Goal: Task Accomplishment & Management: Complete application form

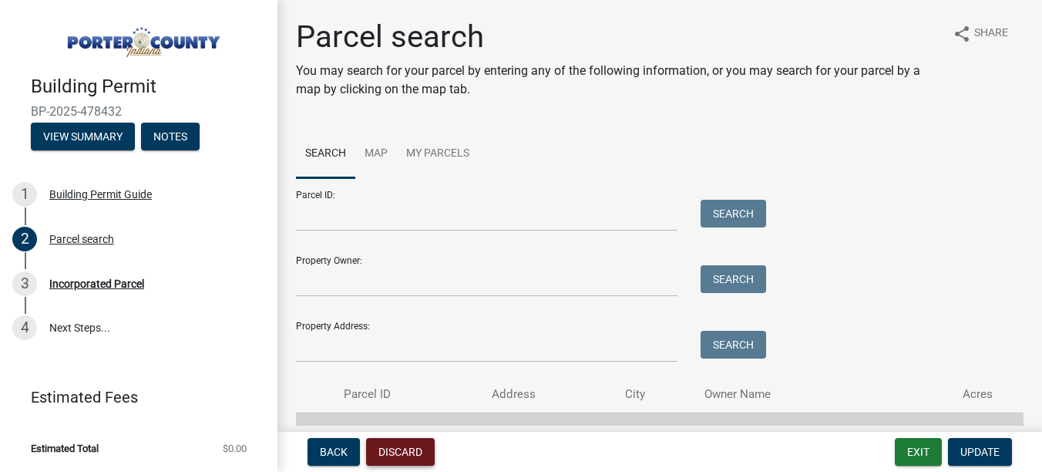
click at [385, 452] on button "Discard" at bounding box center [400, 452] width 69 height 28
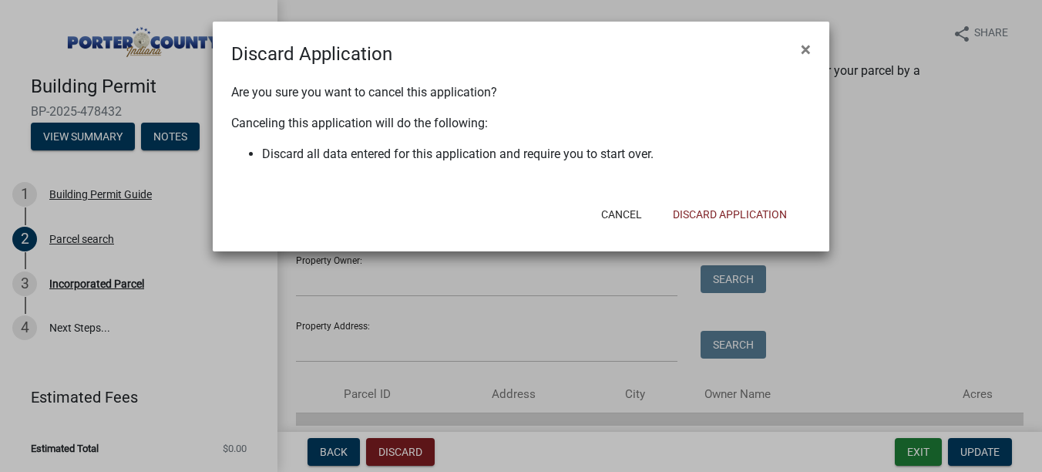
click at [712, 233] on div "Cancel Discard Application" at bounding box center [622, 214] width 380 height 40
click at [701, 207] on button "Discard Application" at bounding box center [729, 214] width 139 height 28
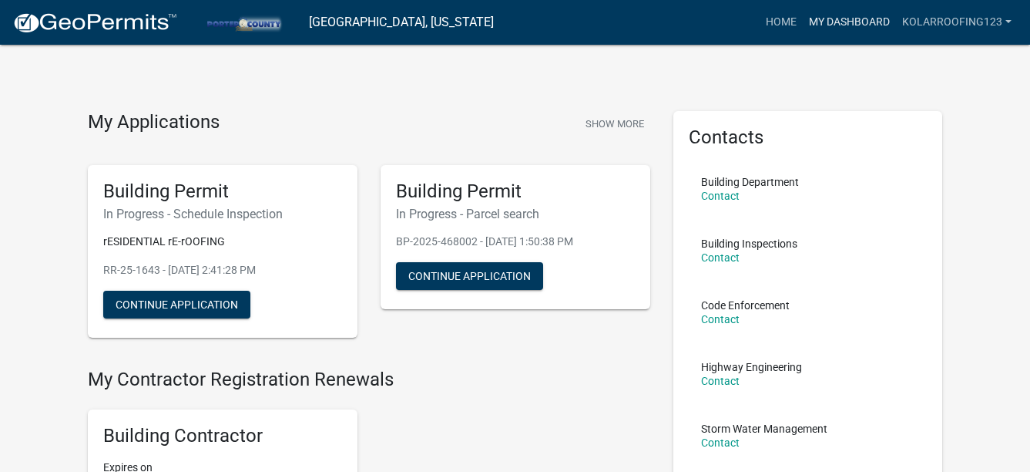
click at [813, 15] on link "My Dashboard" at bounding box center [849, 22] width 93 height 29
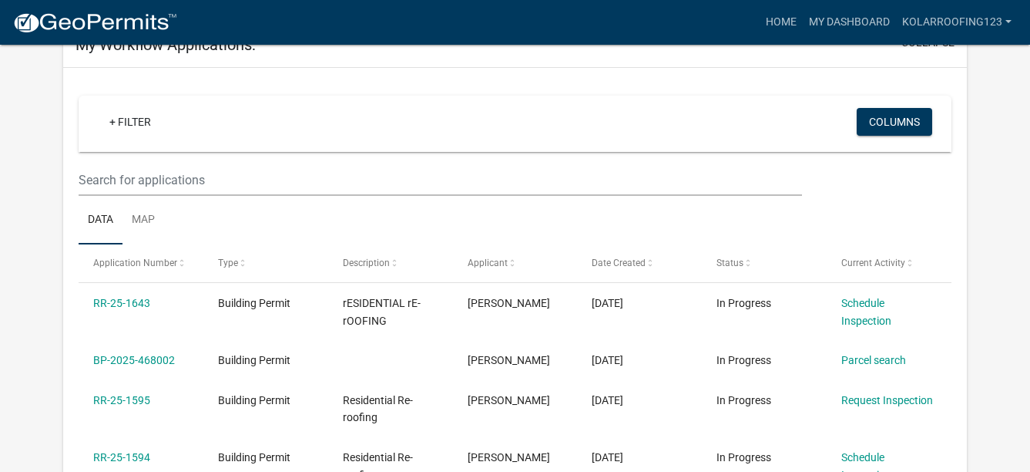
scroll to position [122, 0]
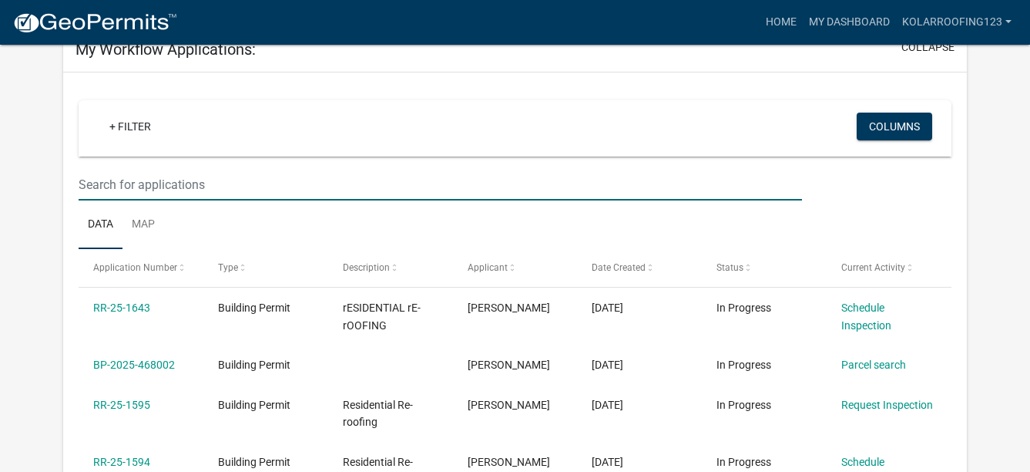
click at [137, 188] on input "text" at bounding box center [441, 185] width 724 height 32
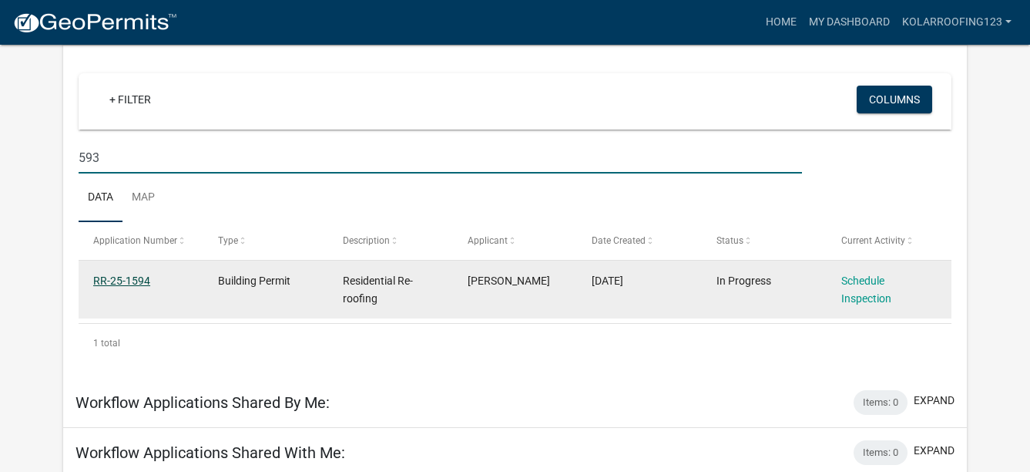
type input "593"
click at [126, 275] on link "RR-25-1594" at bounding box center [121, 280] width 57 height 12
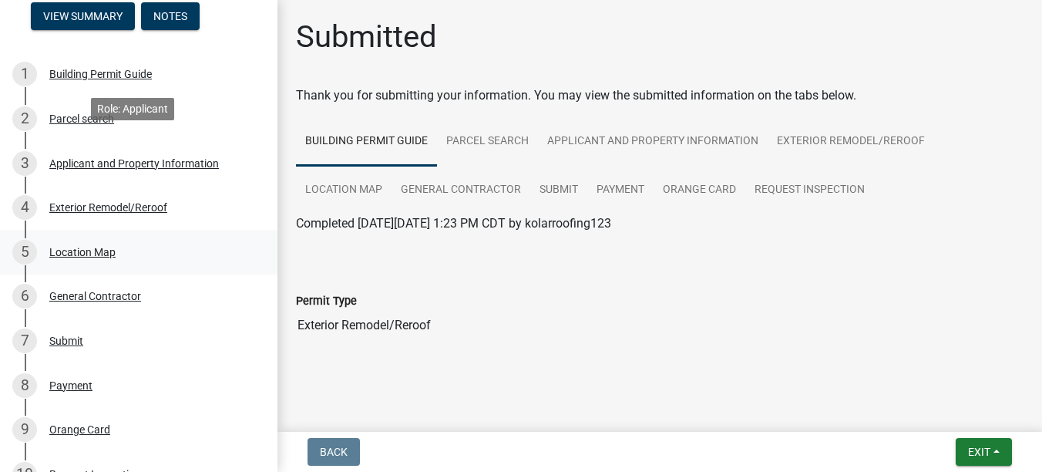
scroll to position [365, 0]
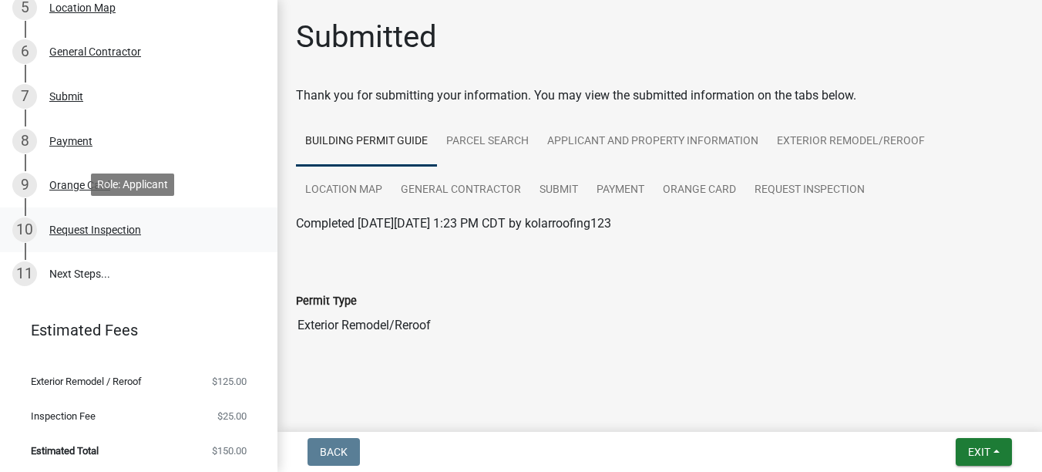
click at [119, 236] on div "10 Request Inspection" at bounding box center [132, 229] width 240 height 25
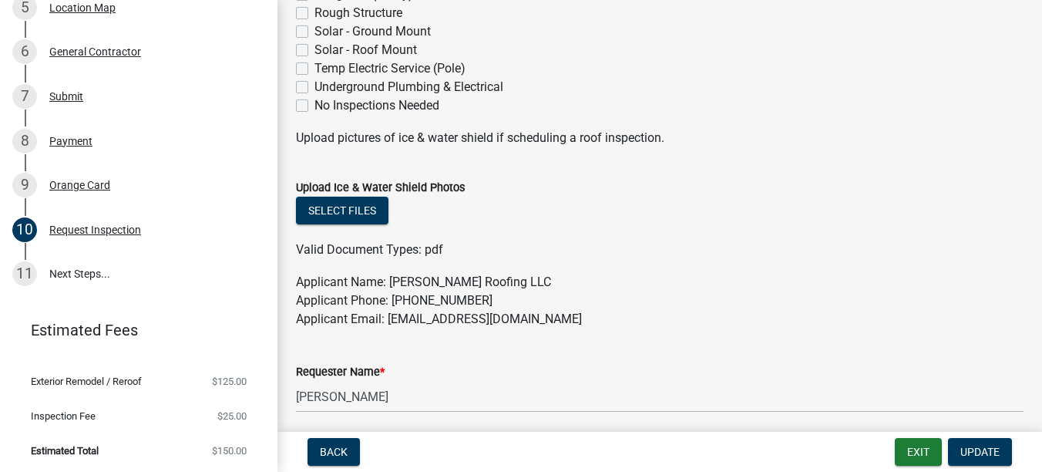
scroll to position [771, 0]
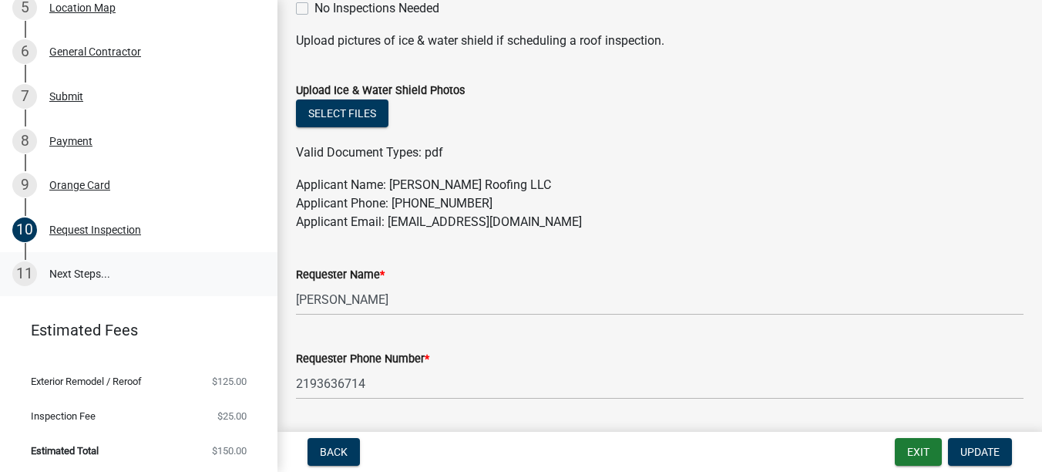
click at [96, 259] on link "11 Next Steps..." at bounding box center [138, 274] width 277 height 45
click at [96, 264] on link "11 Next Steps..." at bounding box center [138, 274] width 277 height 45
click at [51, 270] on link "11 Next Steps..." at bounding box center [138, 274] width 277 height 45
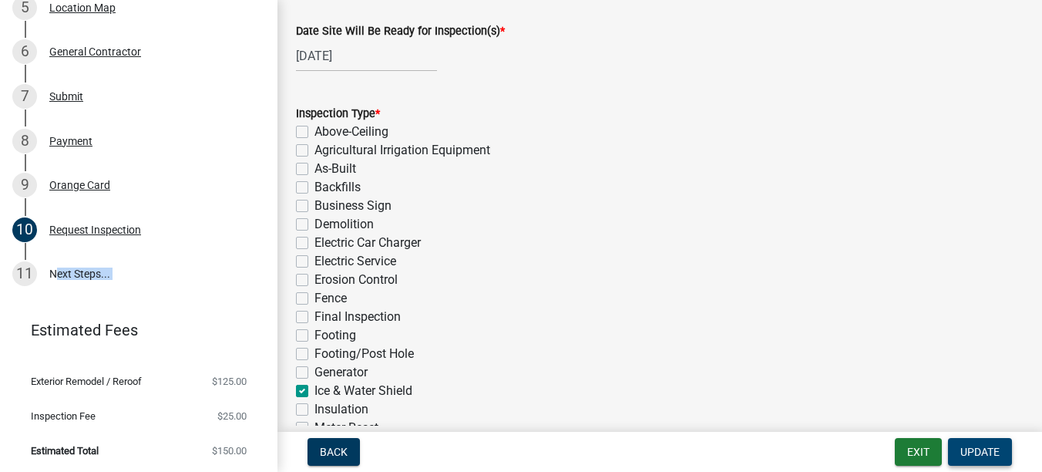
scroll to position [154, 0]
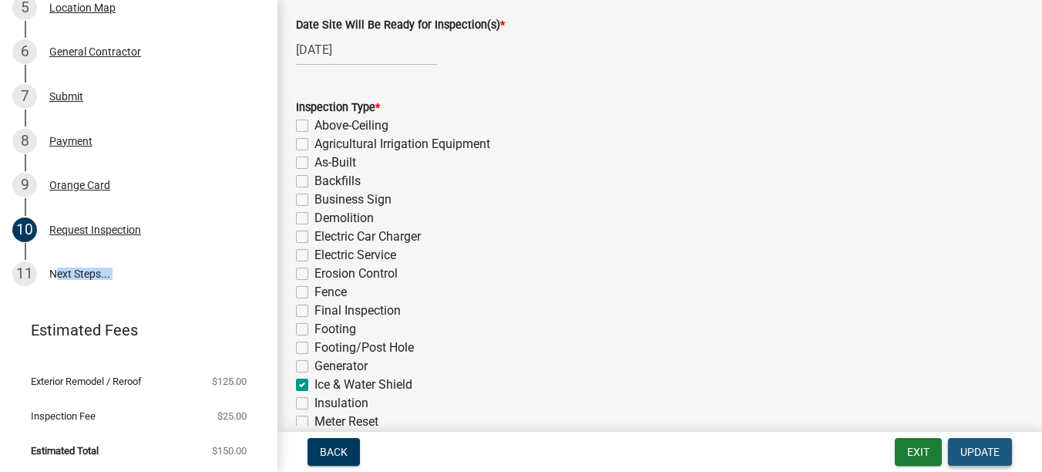
click at [983, 449] on span "Update" at bounding box center [979, 451] width 39 height 12
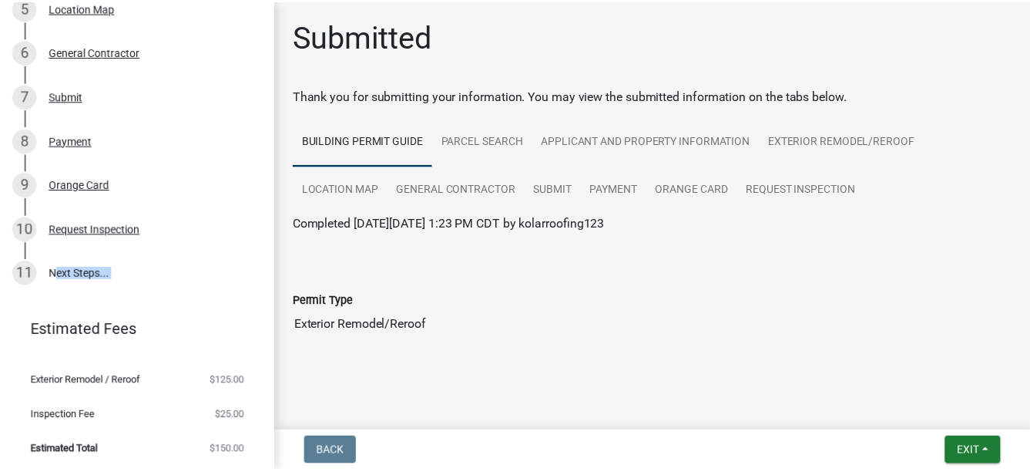
scroll to position [6, 0]
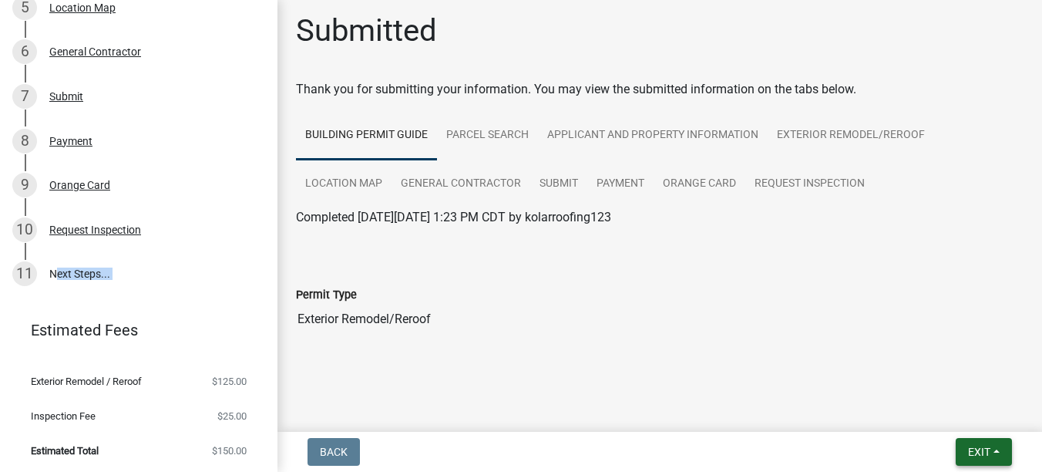
click at [966, 452] on button "Exit" at bounding box center [984, 452] width 56 height 28
click at [929, 397] on button "Save & Exit" at bounding box center [950, 411] width 123 height 37
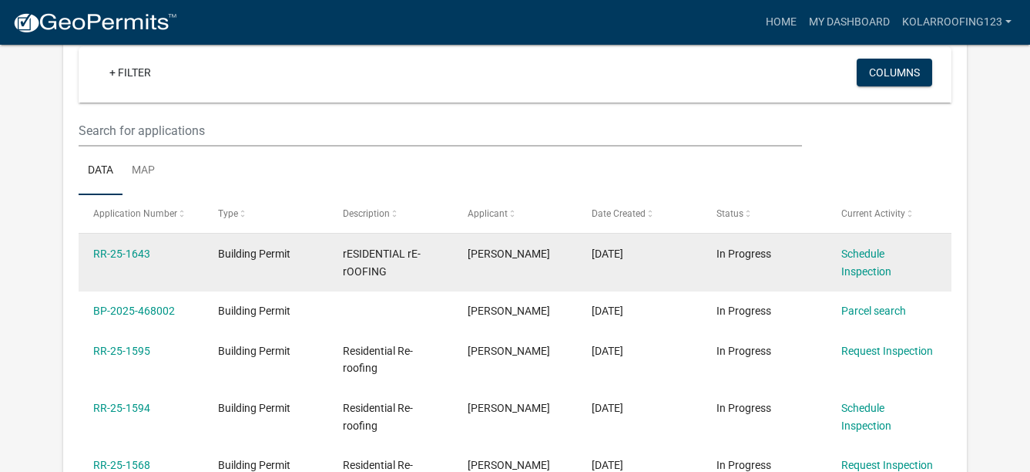
scroll to position [154, 0]
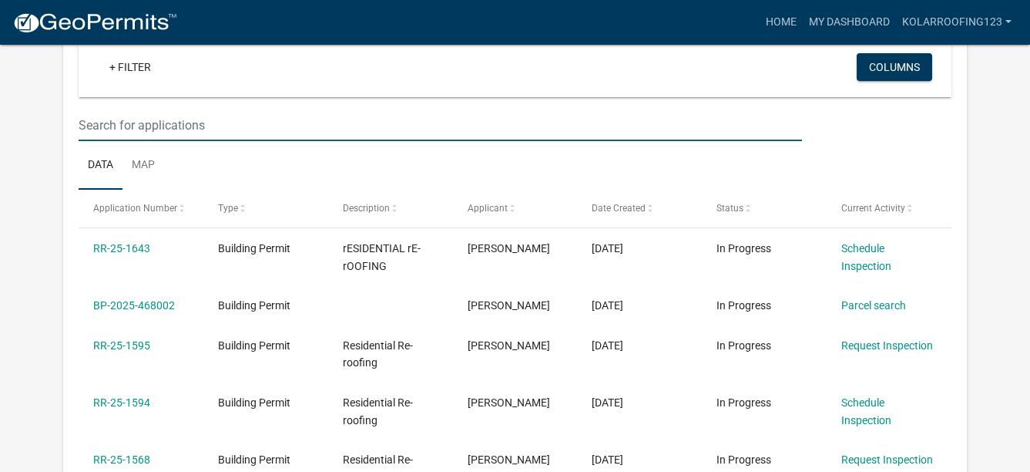
click at [154, 129] on input "text" at bounding box center [441, 125] width 724 height 32
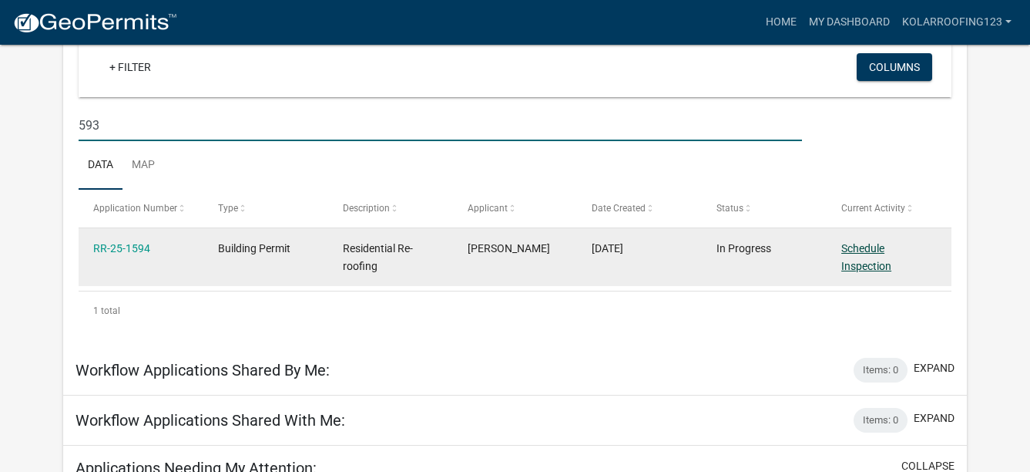
type input "593"
click at [872, 262] on link "Schedule Inspection" at bounding box center [867, 257] width 50 height 30
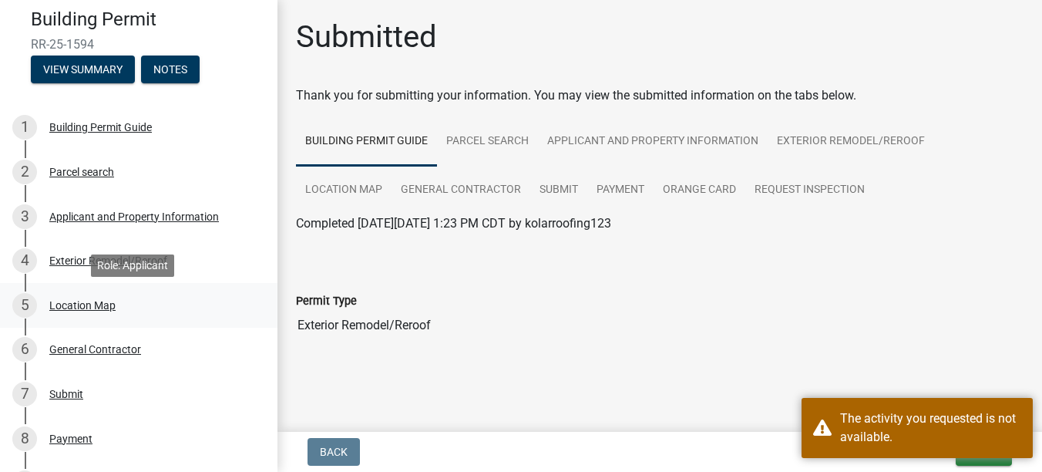
scroll to position [308, 0]
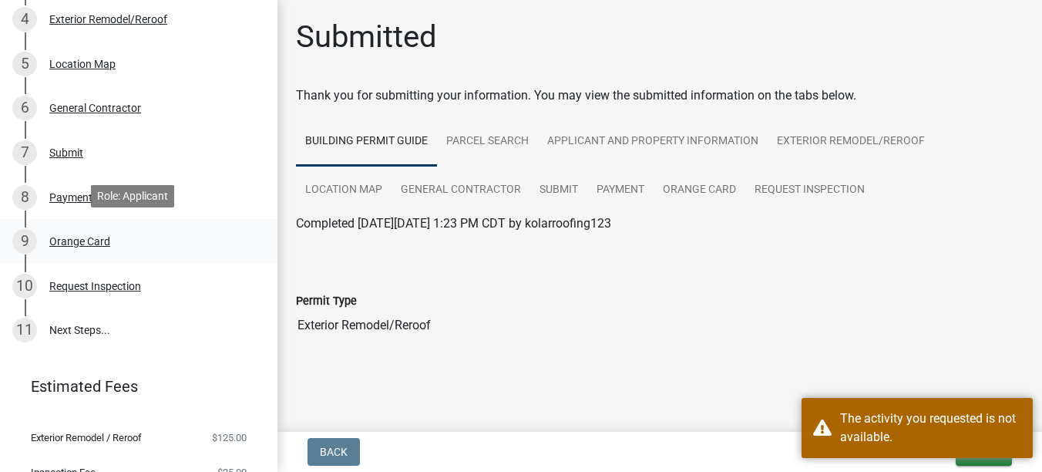
click at [69, 231] on div "9 Orange Card" at bounding box center [132, 241] width 240 height 25
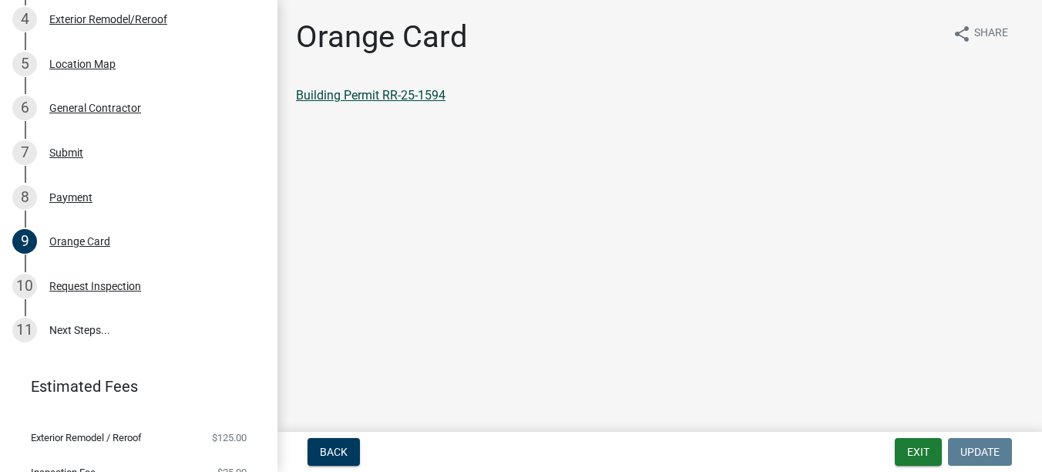
click at [305, 89] on link "Building Permit RR-25-1594" at bounding box center [371, 95] width 150 height 15
click at [55, 200] on div "Payment" at bounding box center [70, 197] width 43 height 11
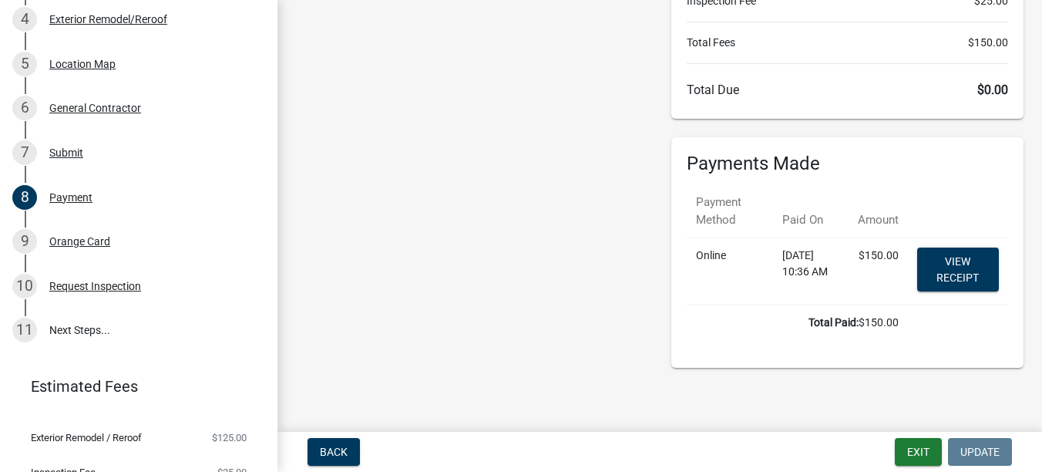
scroll to position [193, 0]
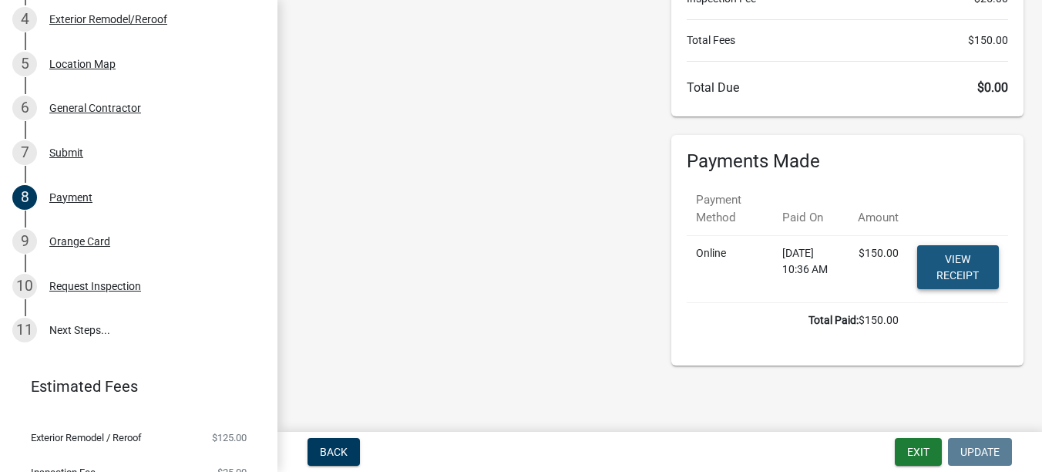
click at [923, 267] on link "View receipt" at bounding box center [958, 267] width 82 height 44
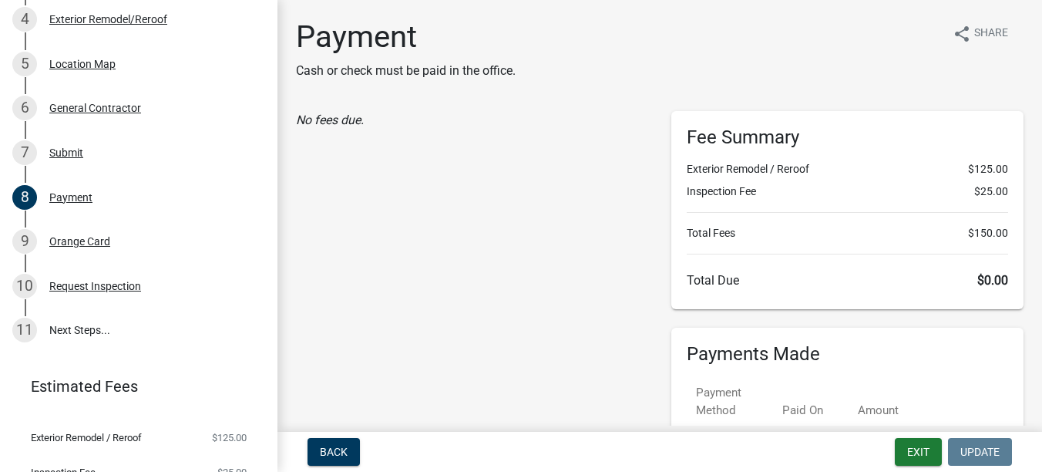
scroll to position [365, 0]
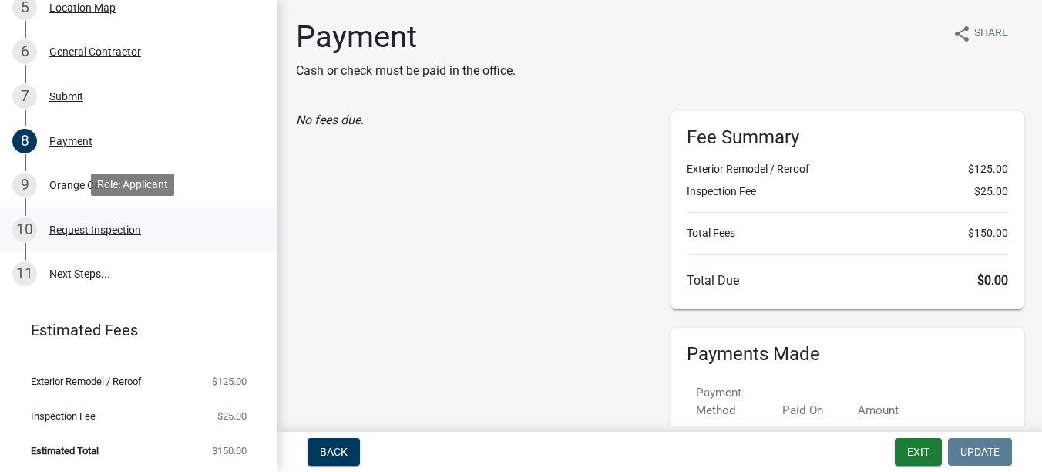
click at [105, 240] on link "10 Request Inspection" at bounding box center [138, 229] width 277 height 45
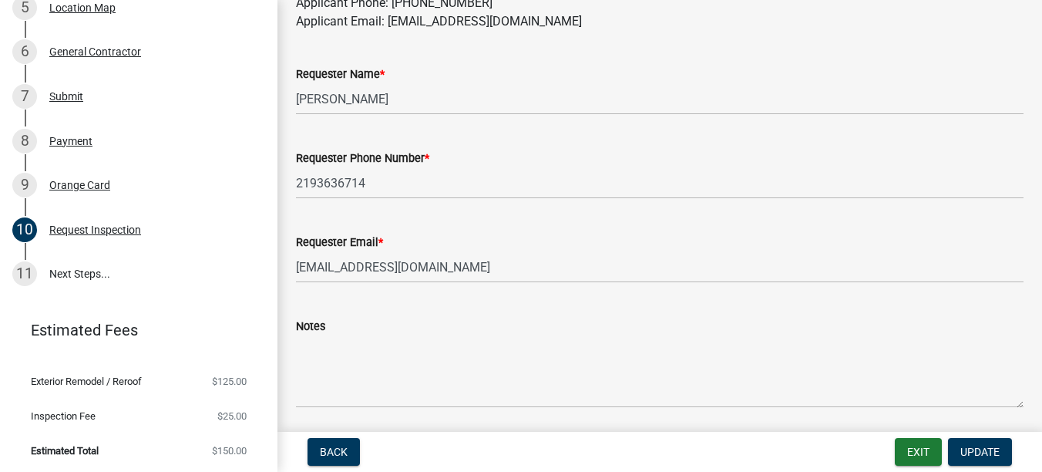
scroll to position [1026, 0]
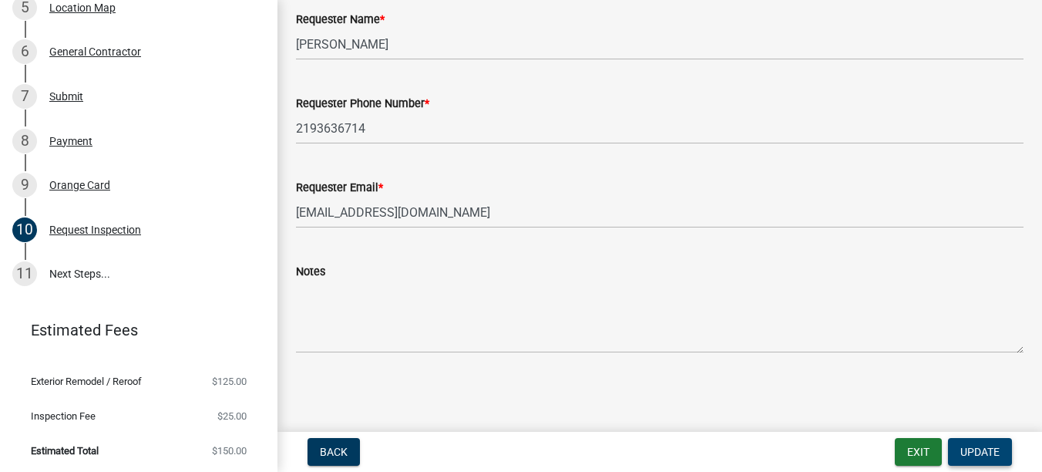
click at [978, 441] on button "Update" at bounding box center [980, 452] width 64 height 28
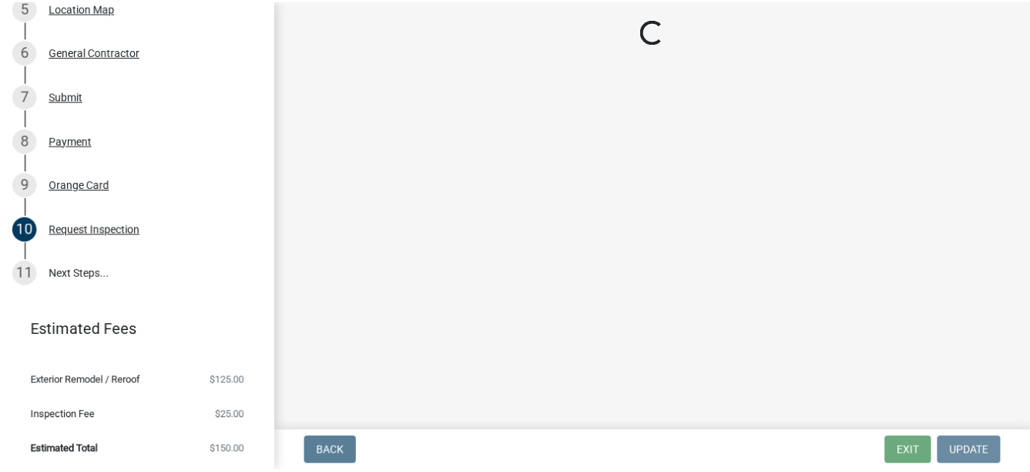
scroll to position [0, 0]
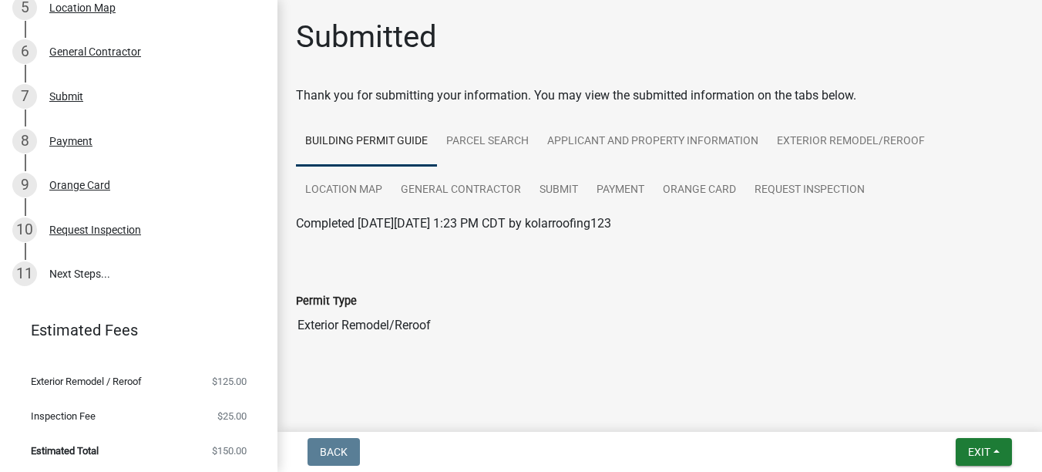
click at [979, 428] on div "Building Permit RR-25-1594 View Summary Notes 1 Building Permit Guide 2 Parcel …" at bounding box center [521, 236] width 1042 height 472
click at [972, 444] on button "Exit" at bounding box center [984, 452] width 56 height 28
click at [944, 409] on button "Save & Exit" at bounding box center [950, 411] width 123 height 37
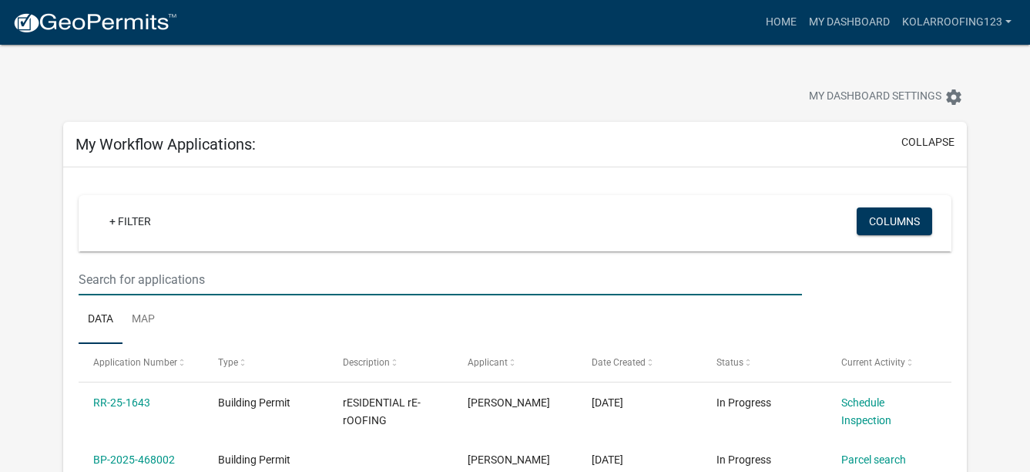
click at [296, 285] on input "text" at bounding box center [441, 280] width 724 height 32
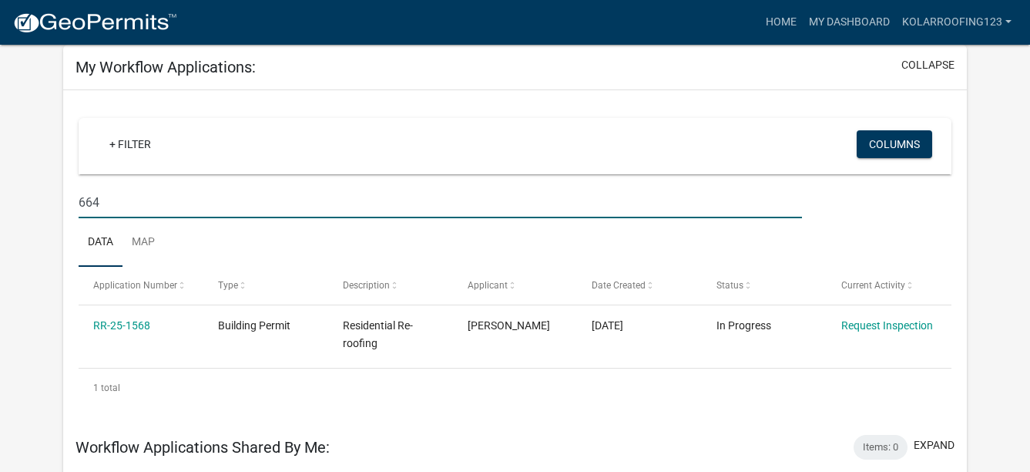
scroll to position [154, 0]
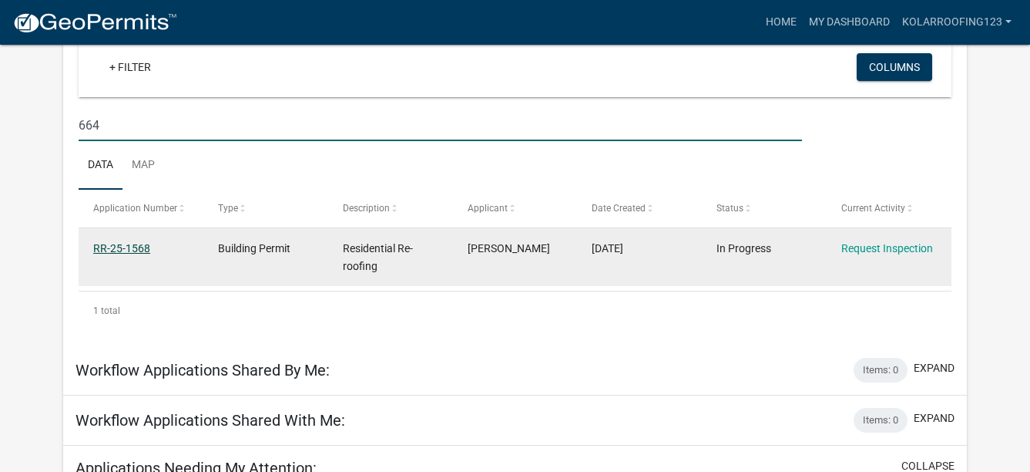
type input "664"
click at [139, 247] on link "RR-25-1568" at bounding box center [121, 248] width 57 height 12
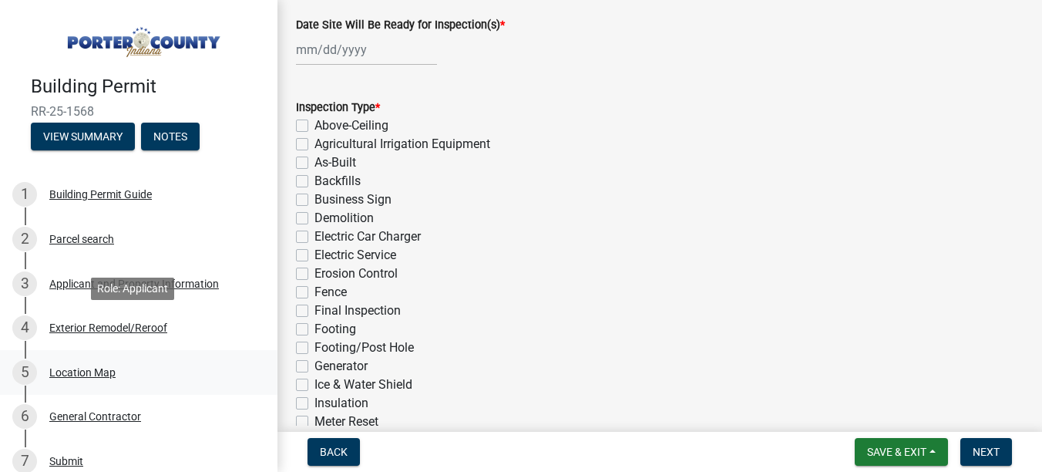
scroll to position [77, 0]
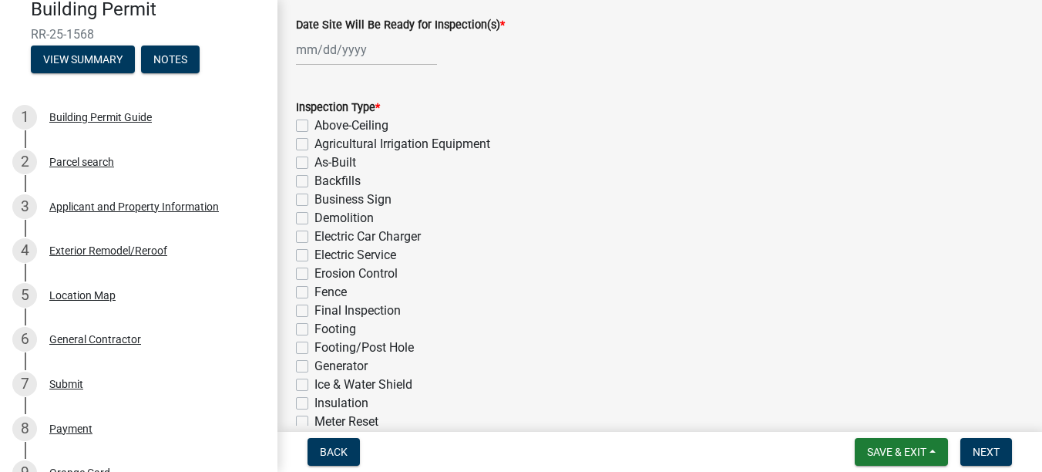
click at [304, 59] on div at bounding box center [366, 50] width 141 height 32
select select "9"
select select "2025"
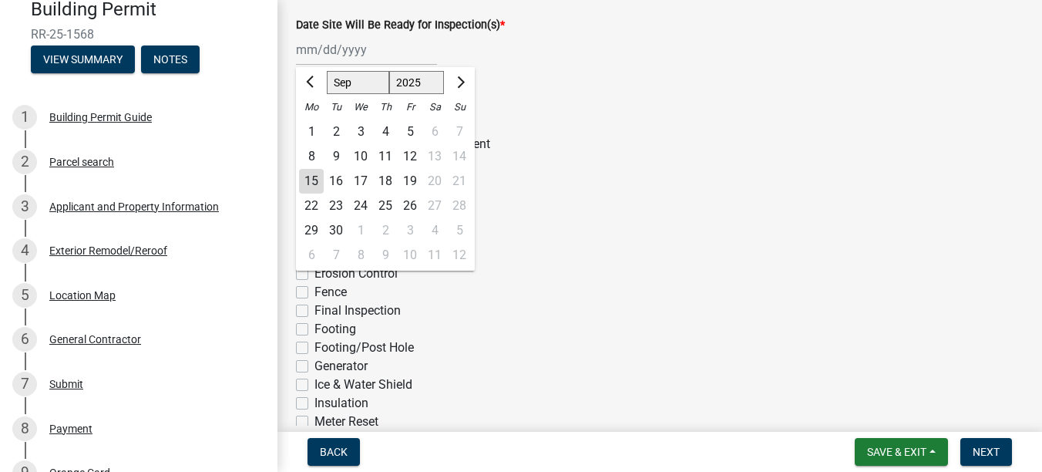
click at [338, 226] on div "30" at bounding box center [336, 230] width 25 height 25
type input "[DATE]"
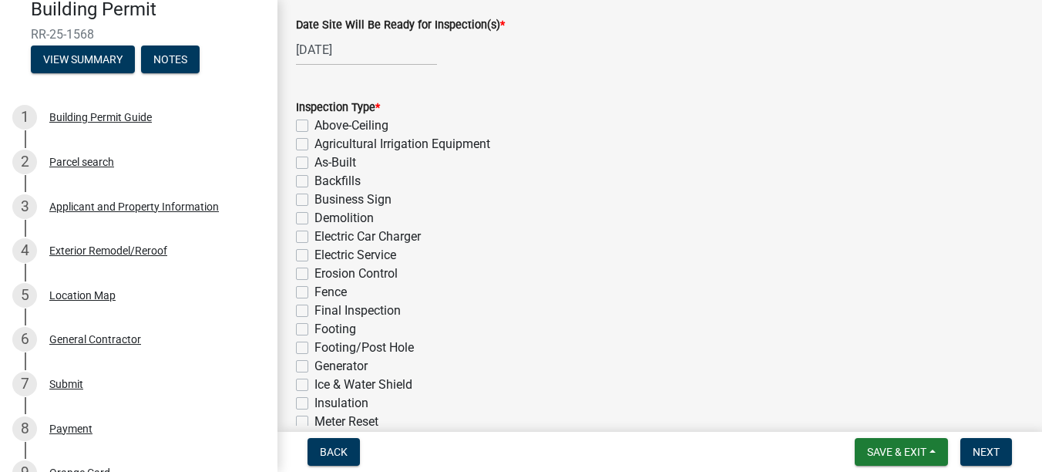
click at [345, 382] on label "Ice & Water Shield" at bounding box center [363, 384] width 98 height 18
click at [324, 382] on input "Ice & Water Shield" at bounding box center [319, 380] width 10 height 10
checkbox input "true"
checkbox input "false"
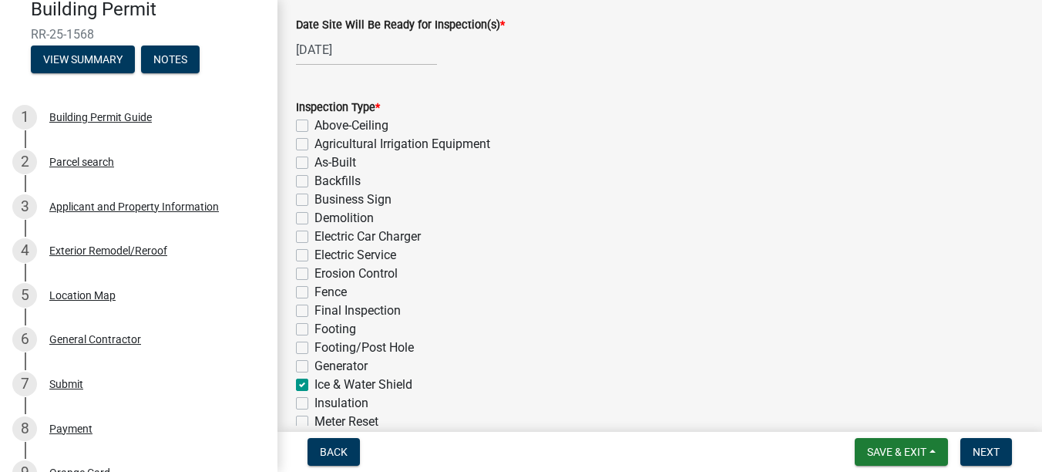
checkbox input "false"
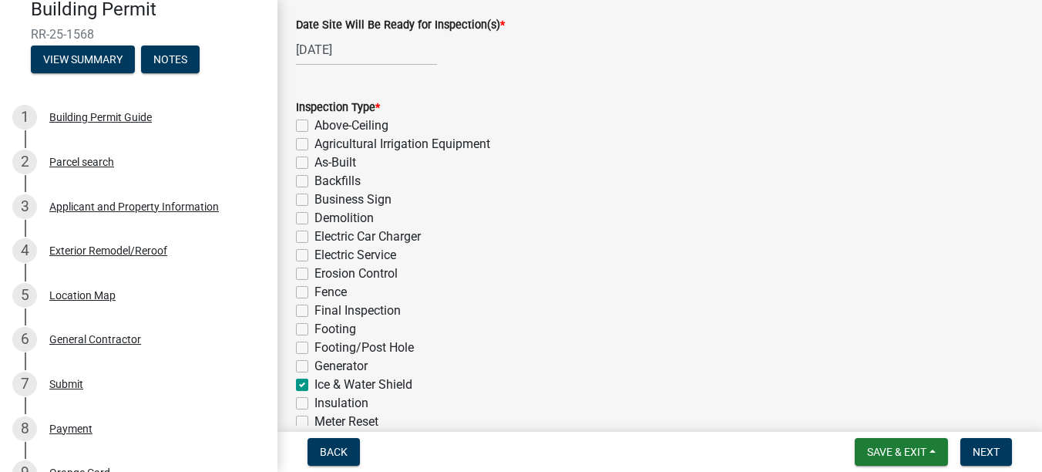
checkbox input "false"
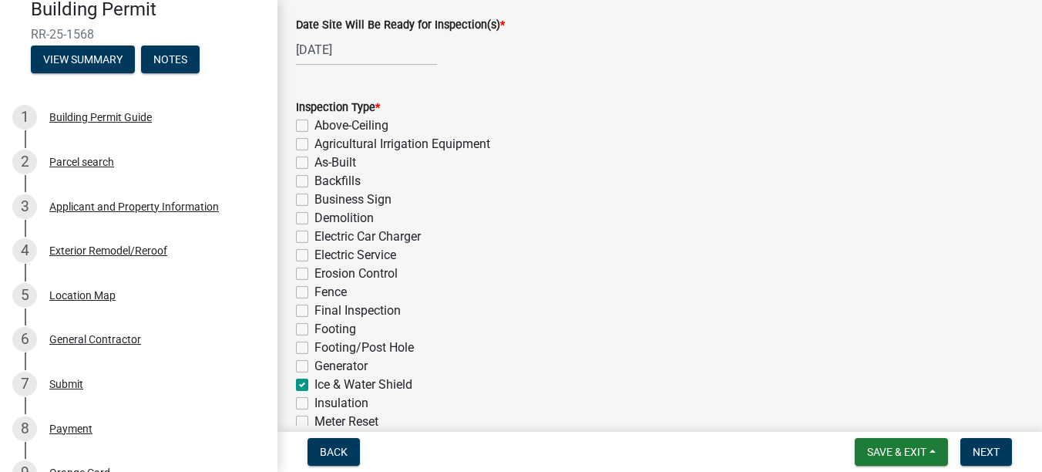
checkbox input "false"
checkbox input "true"
checkbox input "false"
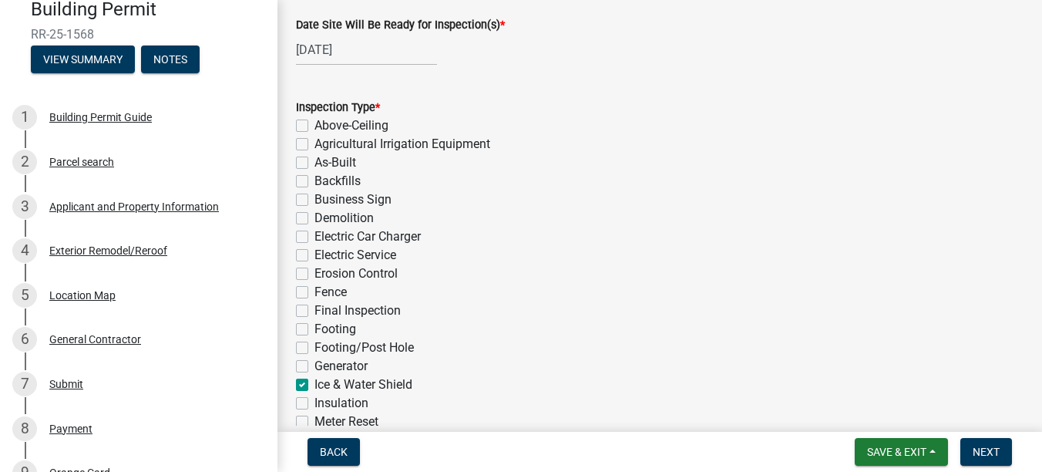
checkbox input "false"
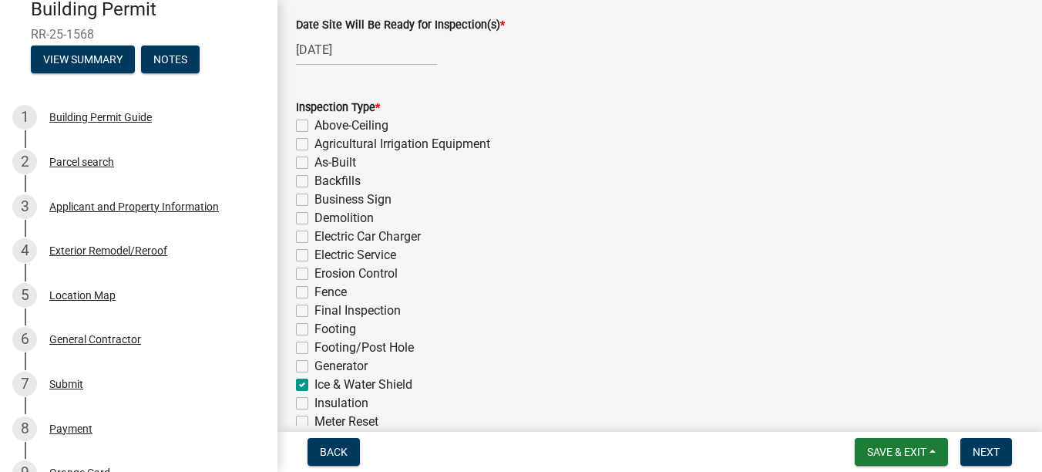
checkbox input "false"
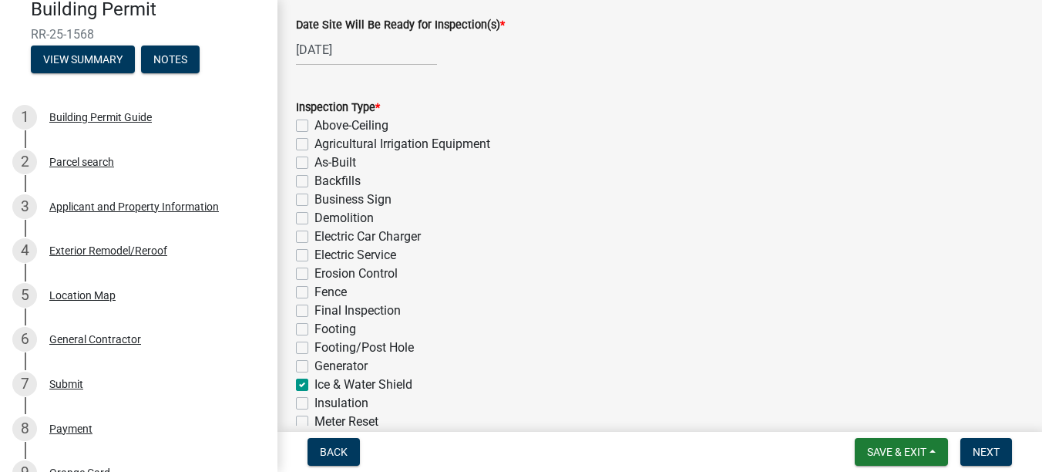
checkbox input "false"
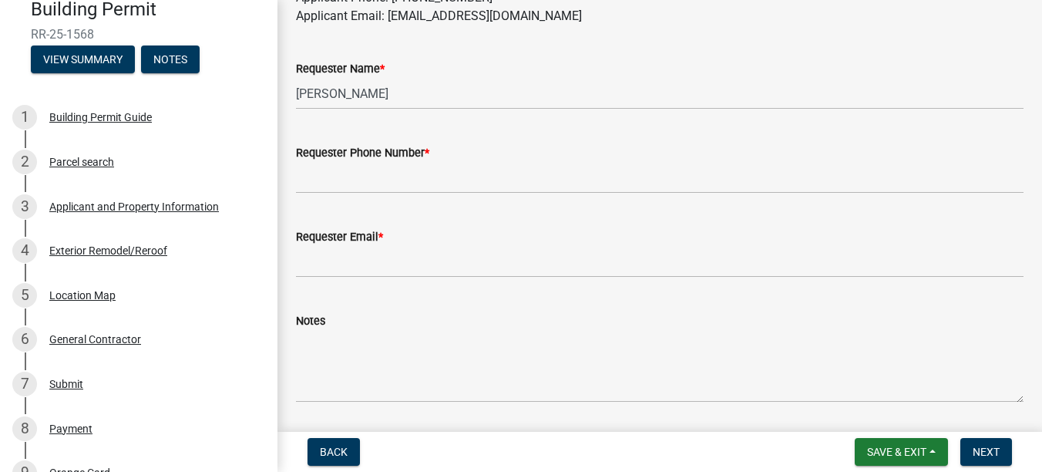
scroll to position [1002, 0]
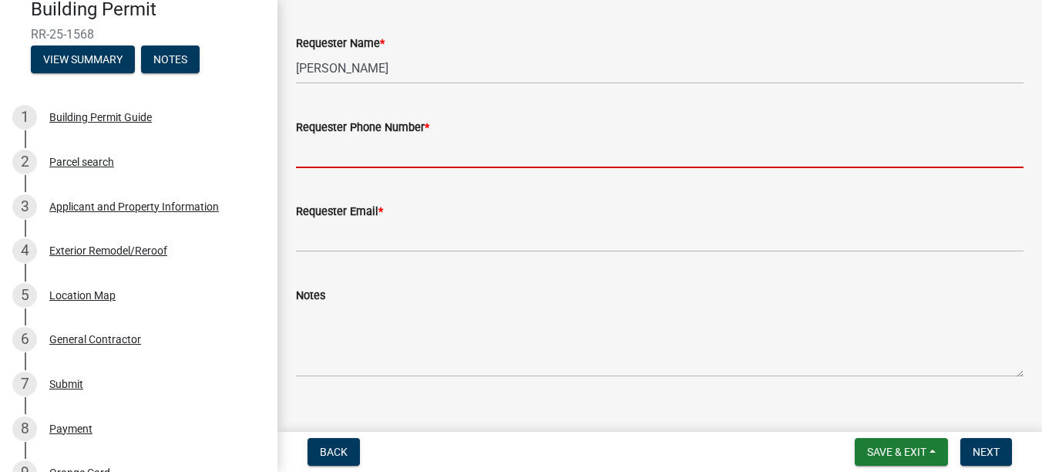
click at [318, 145] on input "Requester Phone Number *" at bounding box center [660, 152] width 728 height 32
type input "[PHONE_NUMBER]"
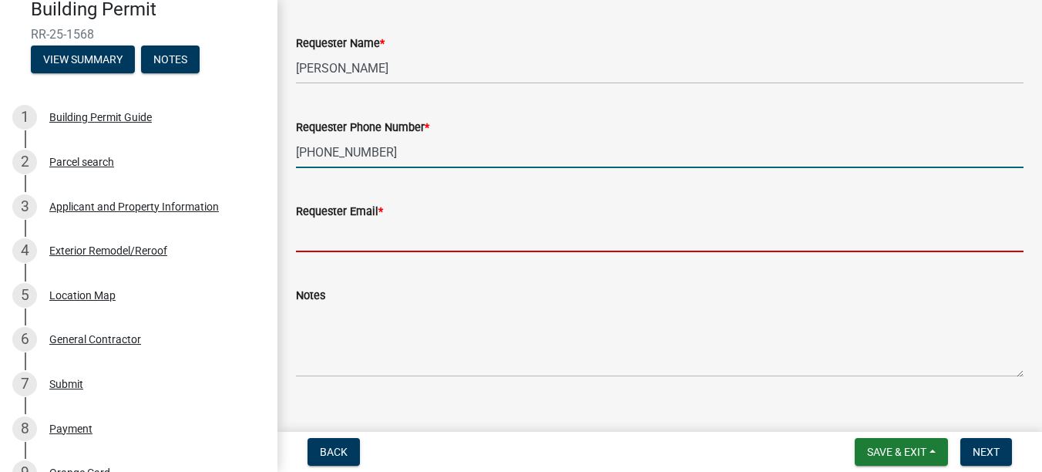
type input "[EMAIL_ADDRESS][DOMAIN_NAME]"
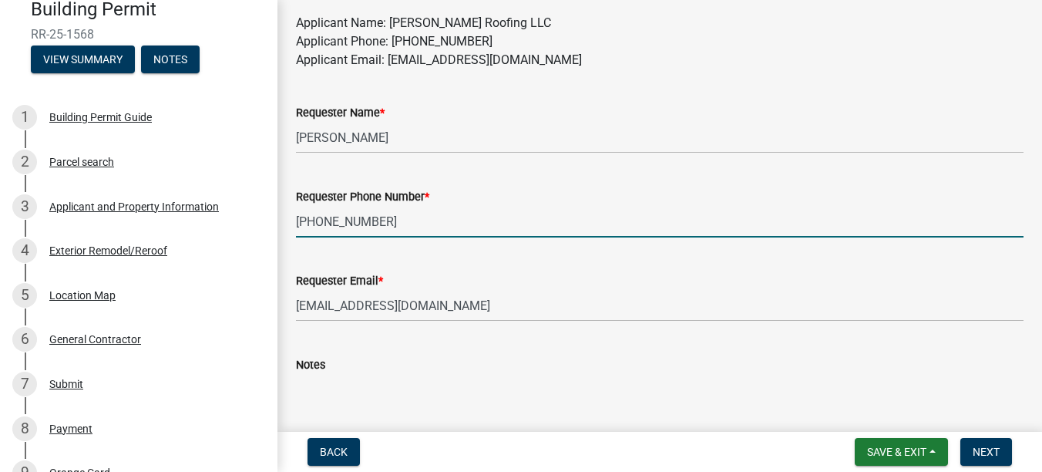
scroll to position [1026, 0]
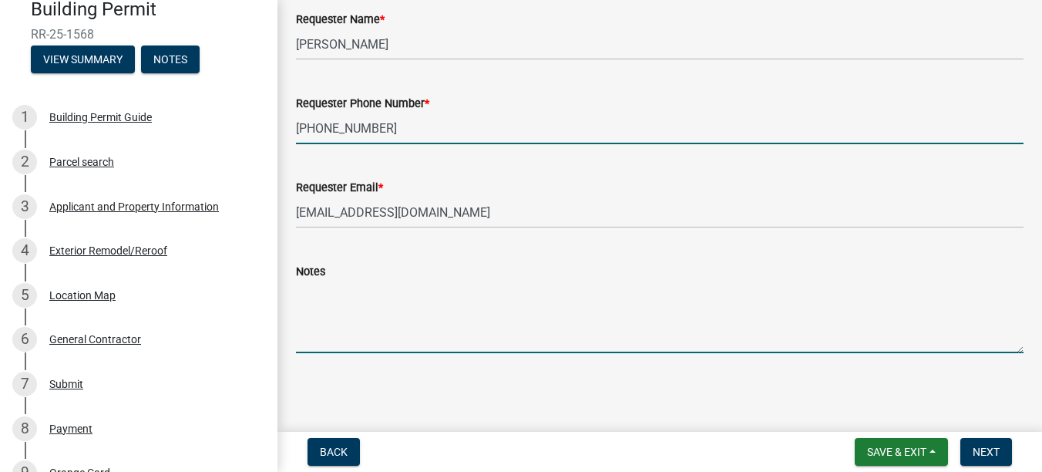
click at [347, 294] on textarea "Notes" at bounding box center [660, 317] width 728 height 72
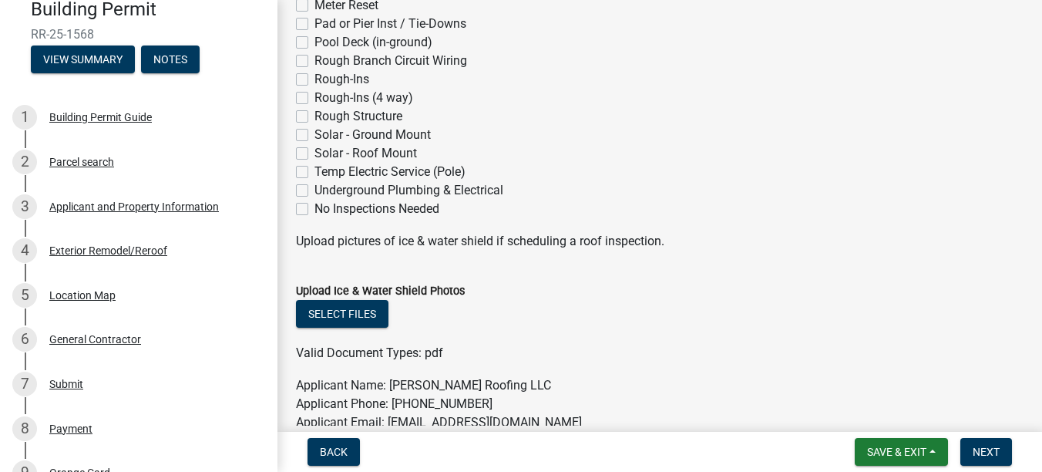
scroll to position [563, 0]
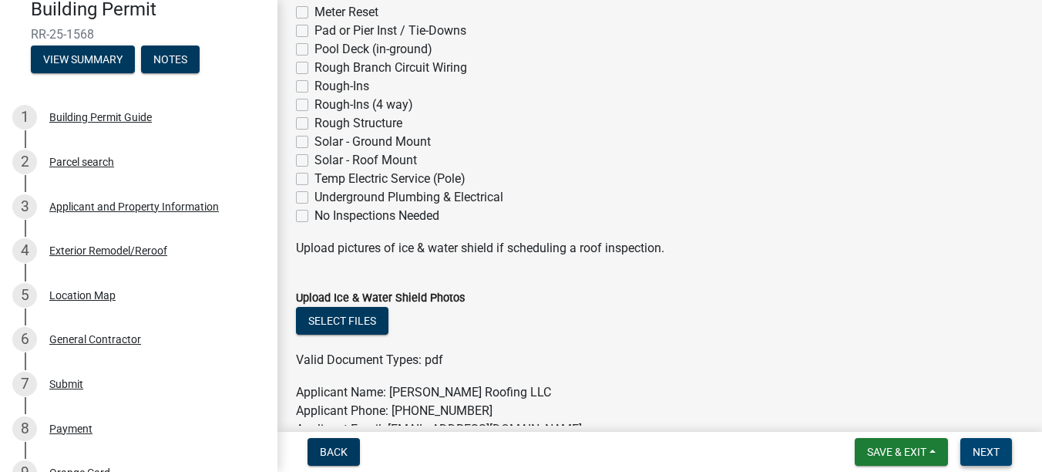
type textarea "Approximately 10am"
click at [982, 460] on button "Next" at bounding box center [986, 452] width 52 height 28
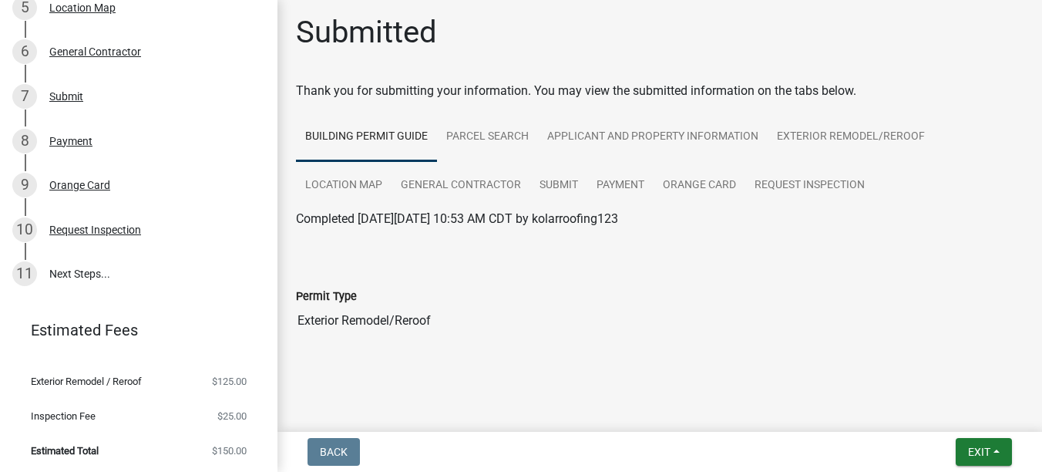
scroll to position [6, 0]
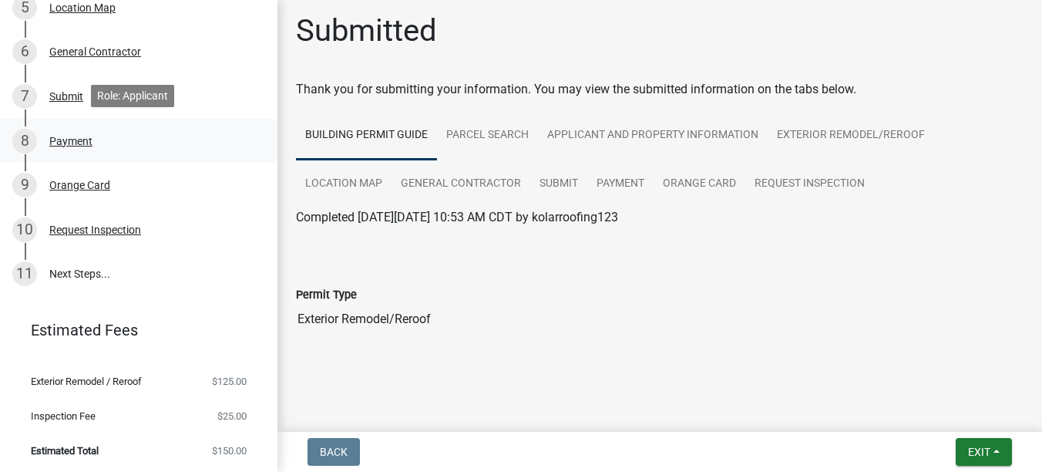
click at [62, 138] on div "Payment" at bounding box center [70, 141] width 43 height 11
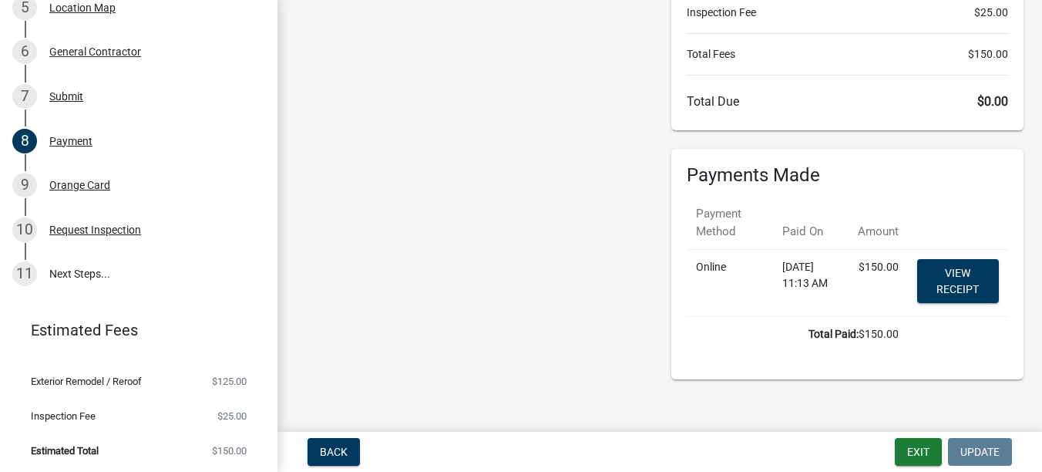
scroll to position [193, 0]
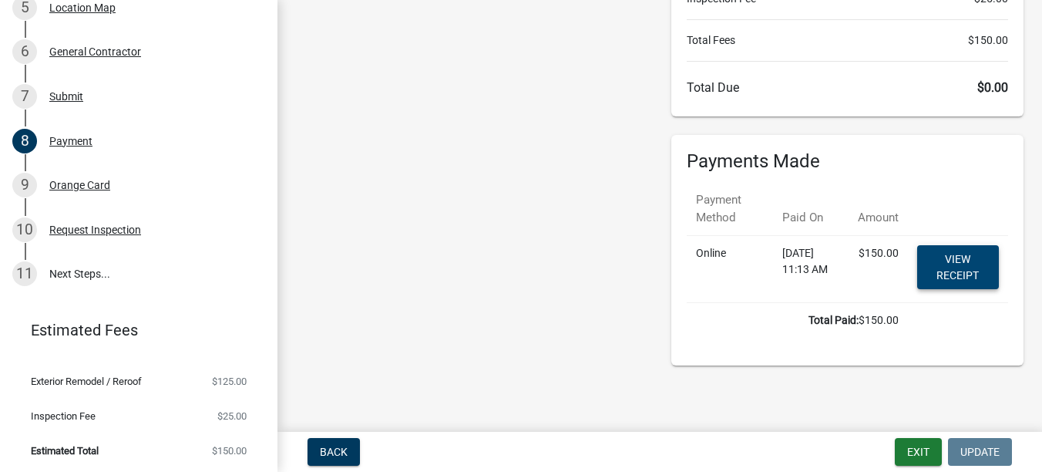
click at [939, 267] on link "View receipt" at bounding box center [958, 267] width 82 height 44
click at [92, 185] on div "Orange Card" at bounding box center [79, 185] width 61 height 11
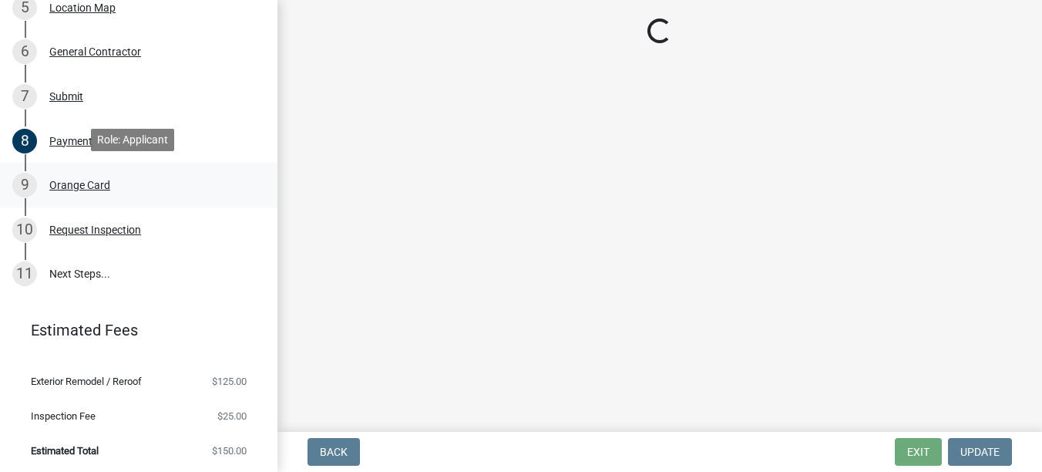
scroll to position [0, 0]
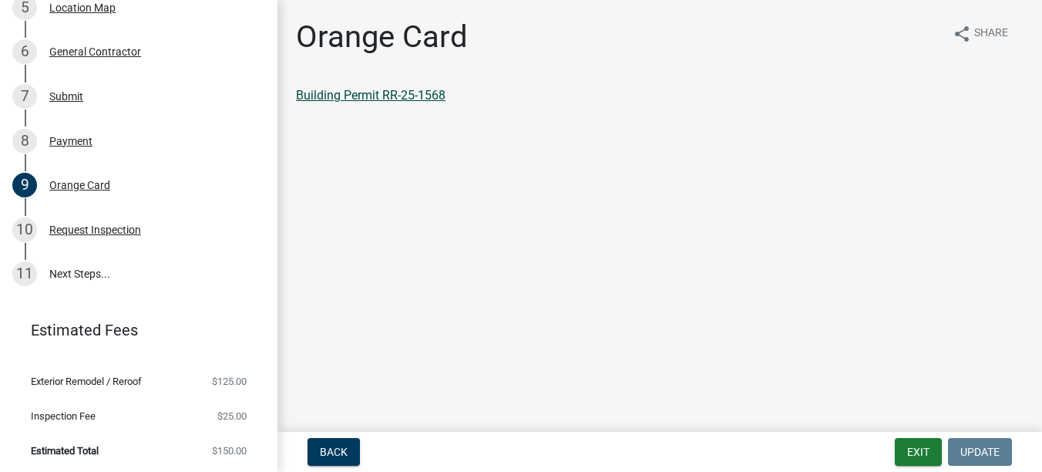
click at [316, 99] on link "Building Permit RR-25-1568" at bounding box center [371, 95] width 150 height 15
